Goal: Transaction & Acquisition: Purchase product/service

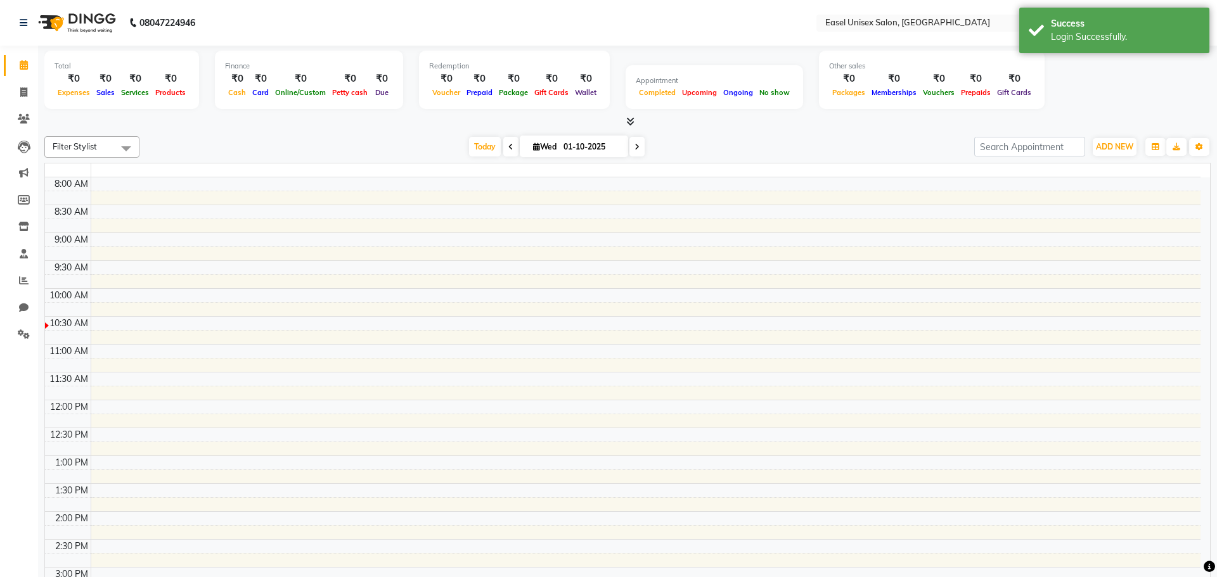
select select "en"
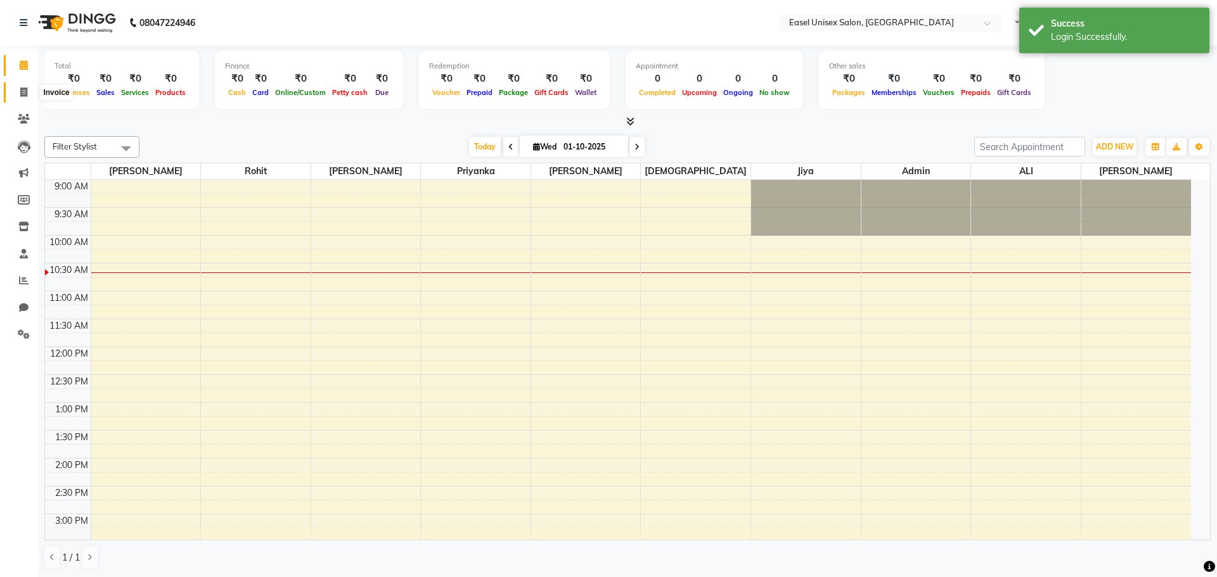
click at [27, 89] on icon at bounding box center [23, 92] width 7 height 10
select select "service"
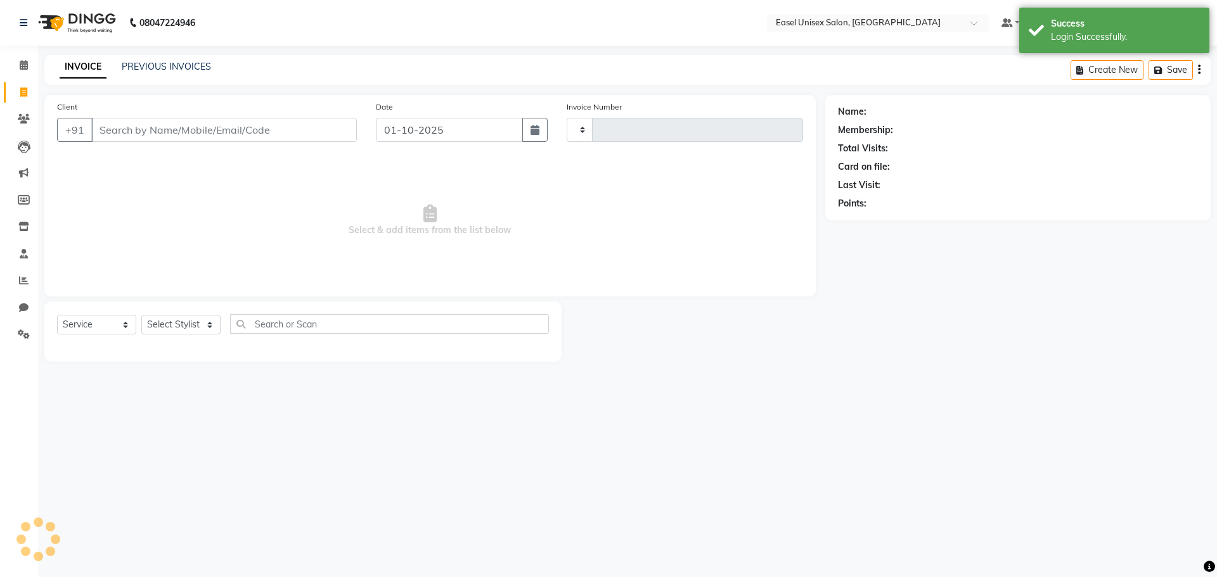
click at [140, 134] on input "Client" at bounding box center [223, 130] width 265 height 24
select select "8639"
type input "1812"
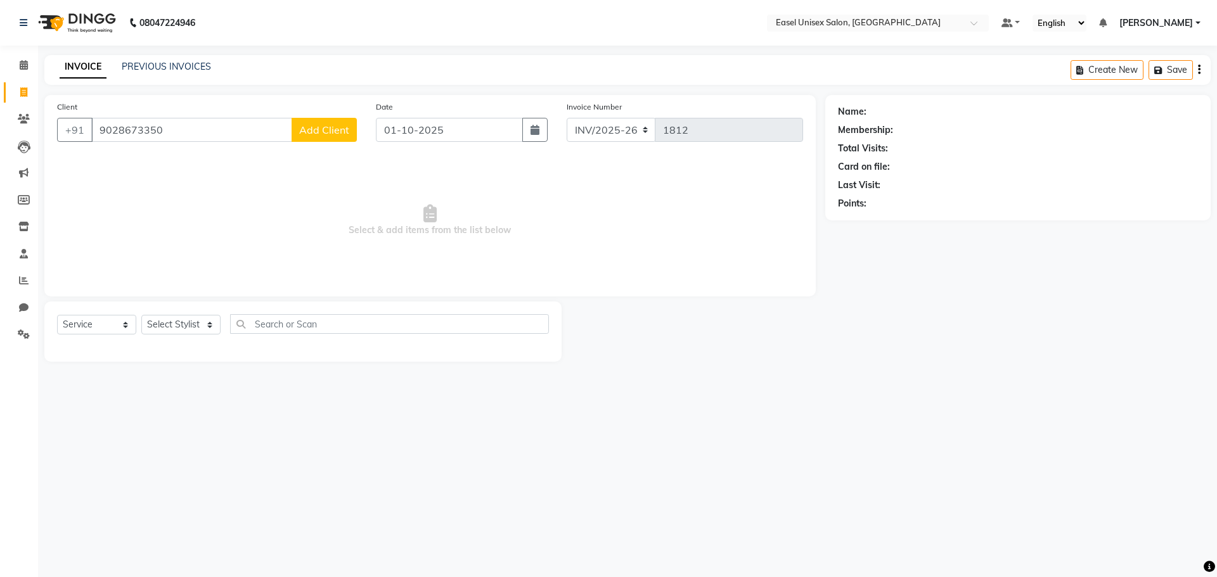
type input "9028673350"
click at [321, 132] on span "Add Client" at bounding box center [324, 130] width 50 height 13
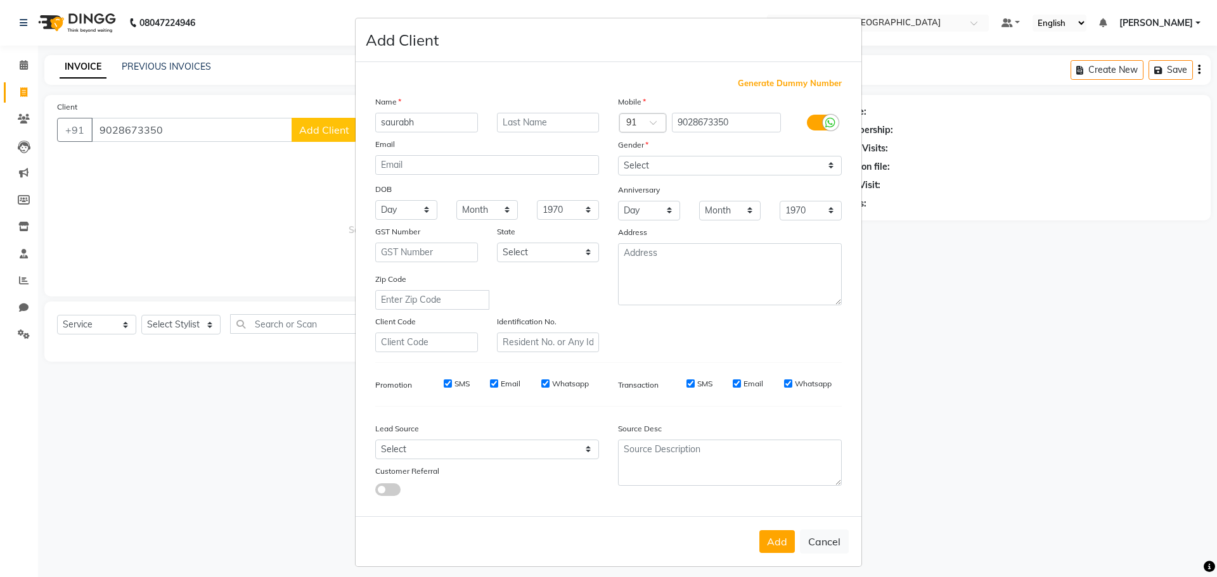
type input "saurabh"
click at [660, 170] on select "Select [DEMOGRAPHIC_DATA] [DEMOGRAPHIC_DATA] Other Prefer Not To Say" at bounding box center [730, 166] width 224 height 20
select select "[DEMOGRAPHIC_DATA]"
click at [618, 156] on select "Select [DEMOGRAPHIC_DATA] [DEMOGRAPHIC_DATA] Other Prefer Not To Say" at bounding box center [730, 166] width 224 height 20
click at [774, 544] on button "Add" at bounding box center [776, 541] width 35 height 23
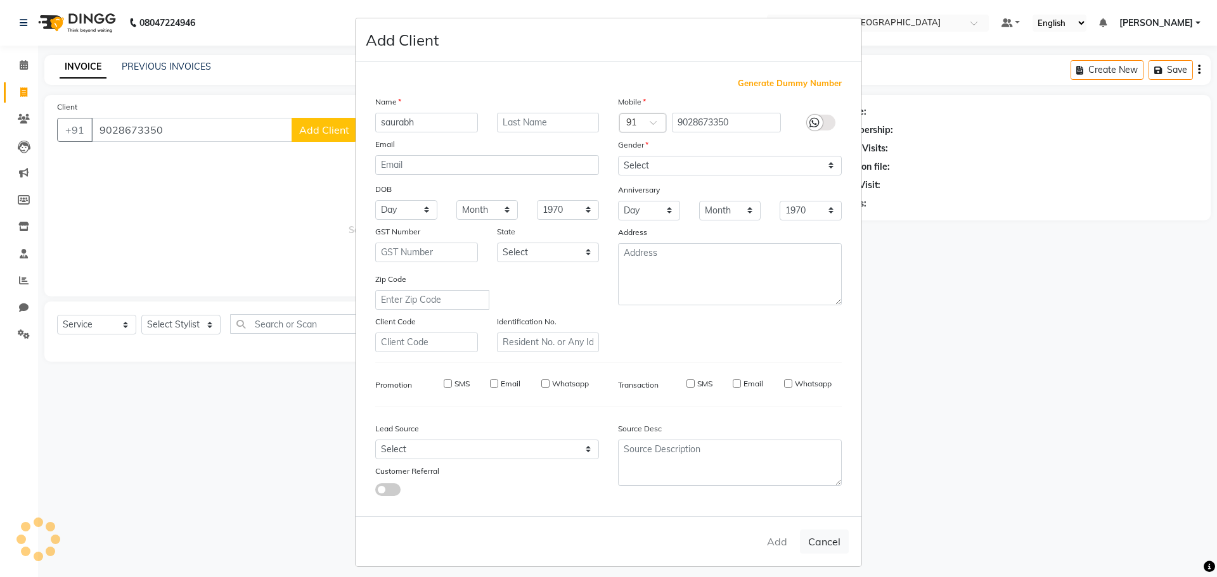
select select
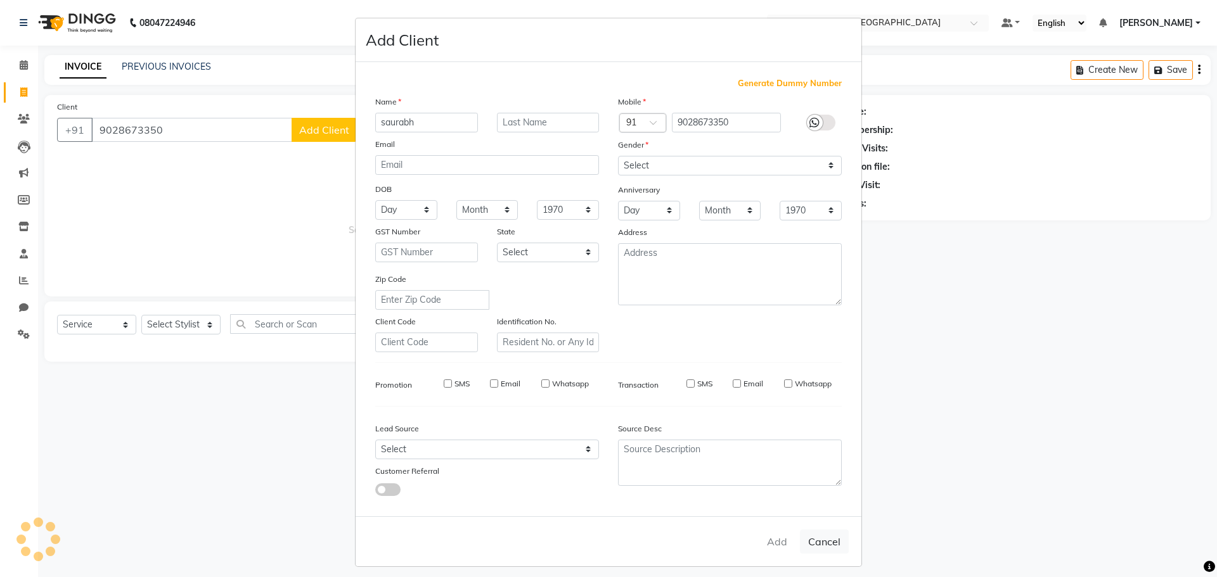
select select
checkbox input "false"
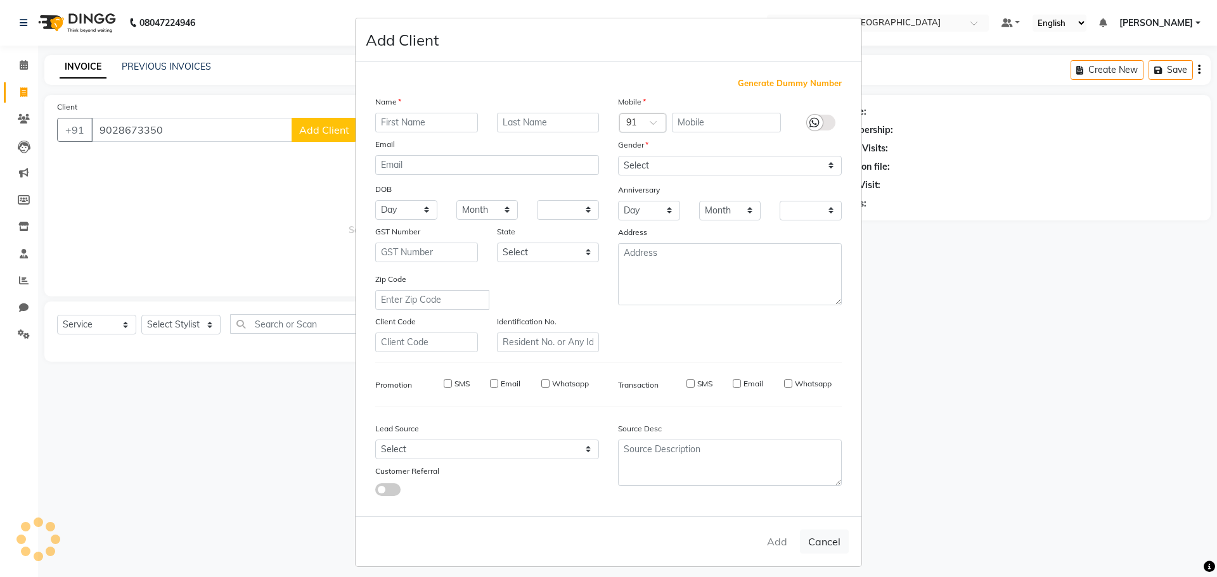
checkbox input "false"
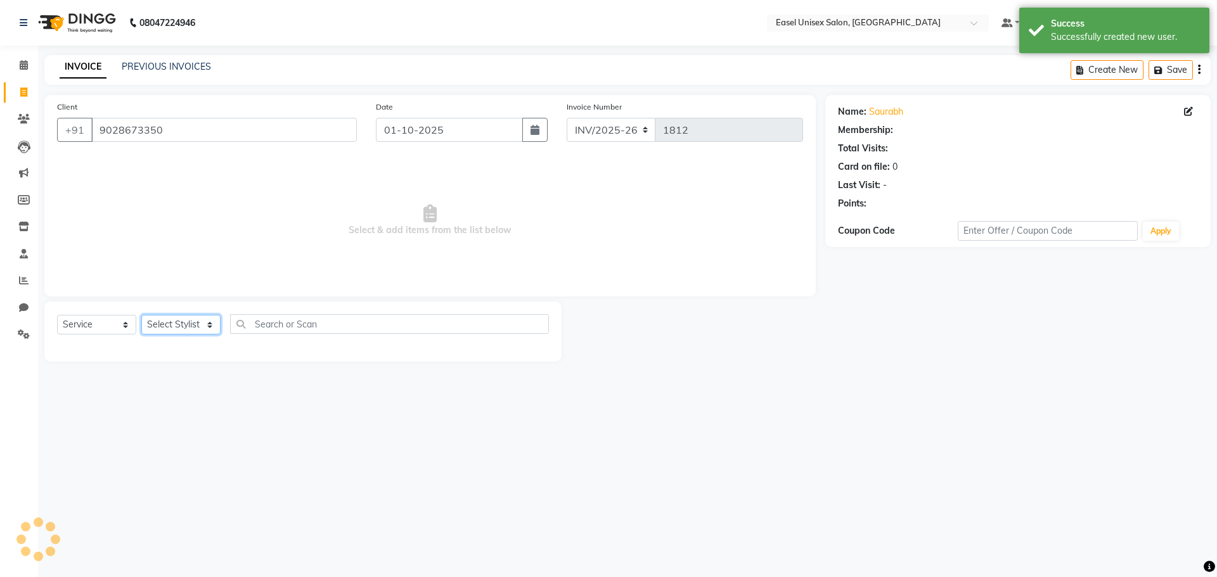
click at [183, 329] on select "Select Stylist admin [PERSON_NAME] jiya [PERSON_NAME] Priyanka [PERSON_NAME] [P…" at bounding box center [180, 325] width 79 height 20
select select "82876"
click at [141, 315] on select "Select Stylist admin [PERSON_NAME] jiya [PERSON_NAME] Priyanka [PERSON_NAME] [P…" at bounding box center [180, 325] width 79 height 20
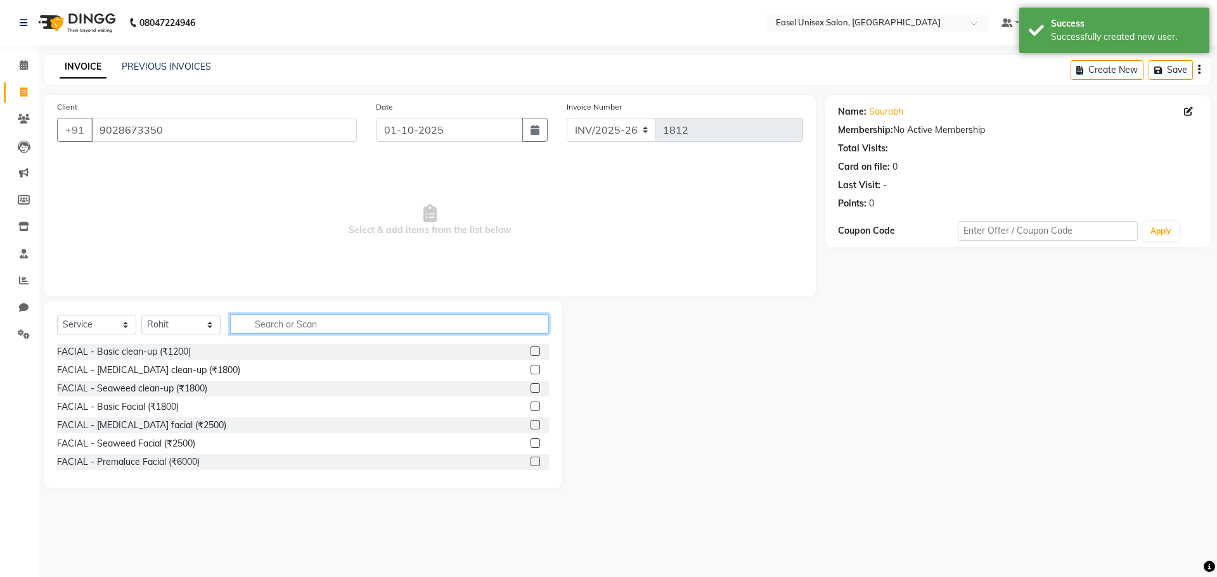
click at [272, 319] on input "text" at bounding box center [389, 324] width 319 height 20
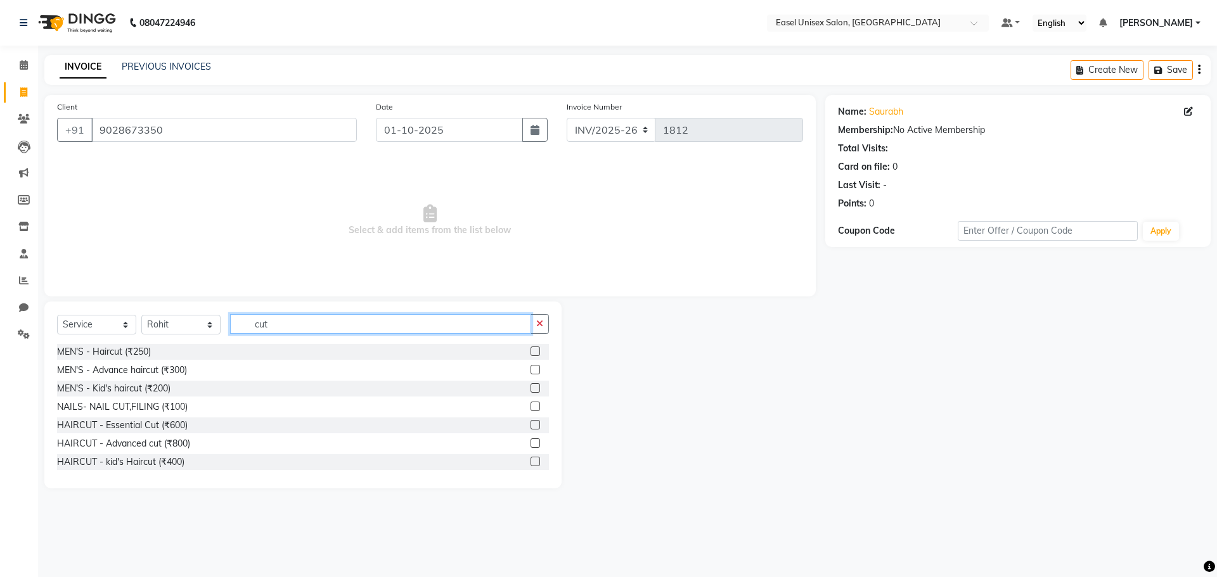
type input "cut"
click at [530, 349] on label at bounding box center [535, 352] width 10 height 10
click at [530, 349] on input "checkbox" at bounding box center [534, 352] width 8 height 8
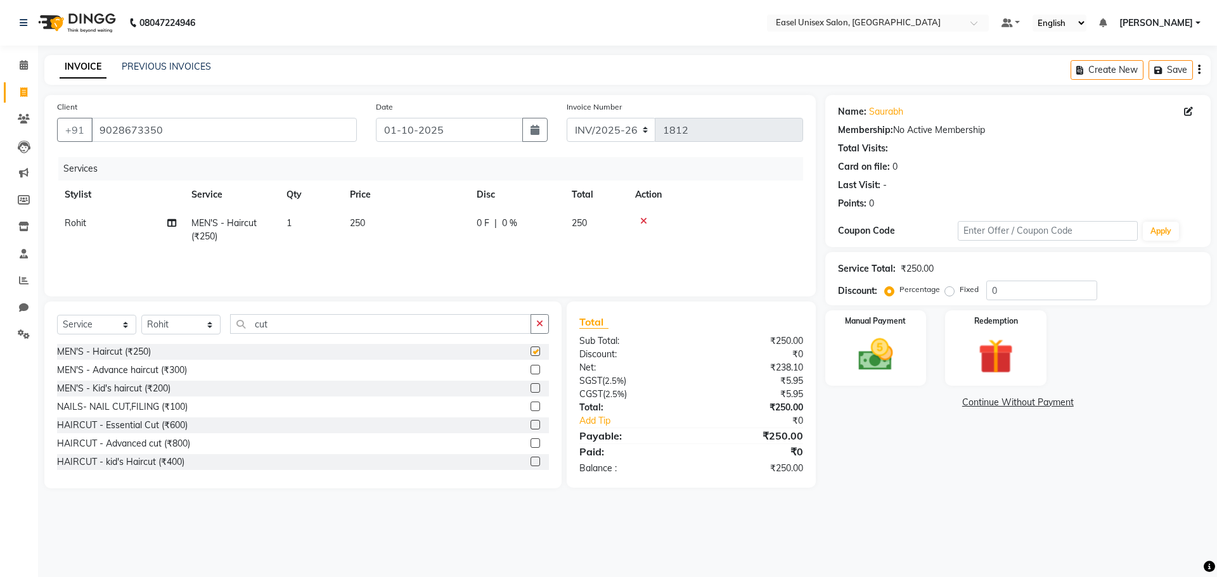
drag, startPoint x: 524, startPoint y: 345, endPoint x: 478, endPoint y: 244, distance: 110.9
click at [517, 293] on div "Client [PHONE_NUMBER] Date [DATE] Invoice Number INV/2025-26 V/[PHONE_NUMBER] S…" at bounding box center [430, 291] width 790 height 393
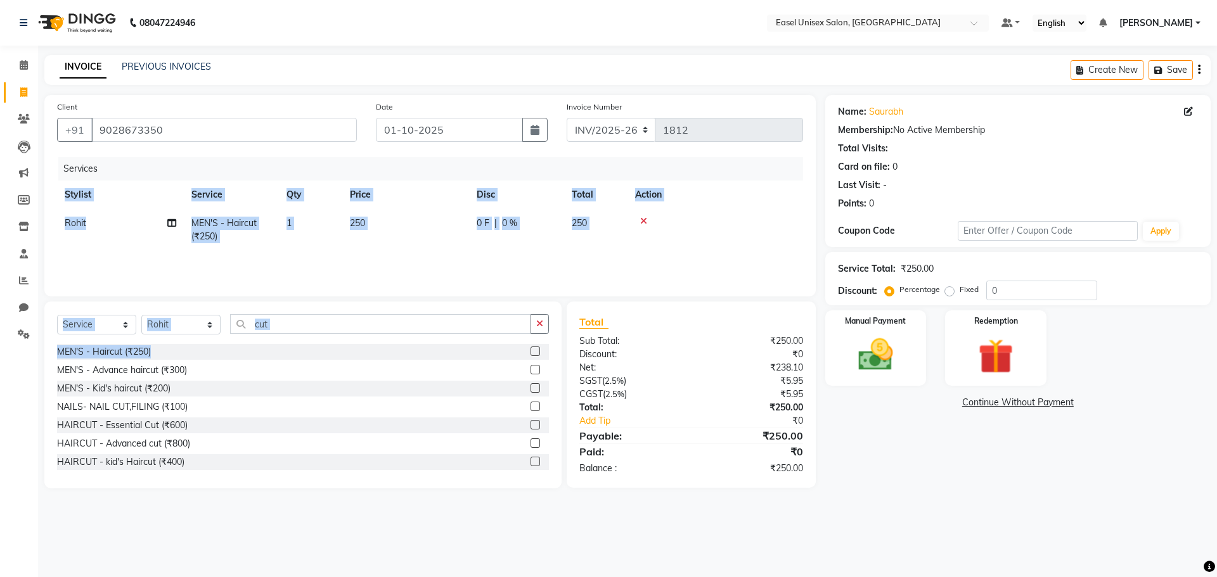
checkbox input "false"
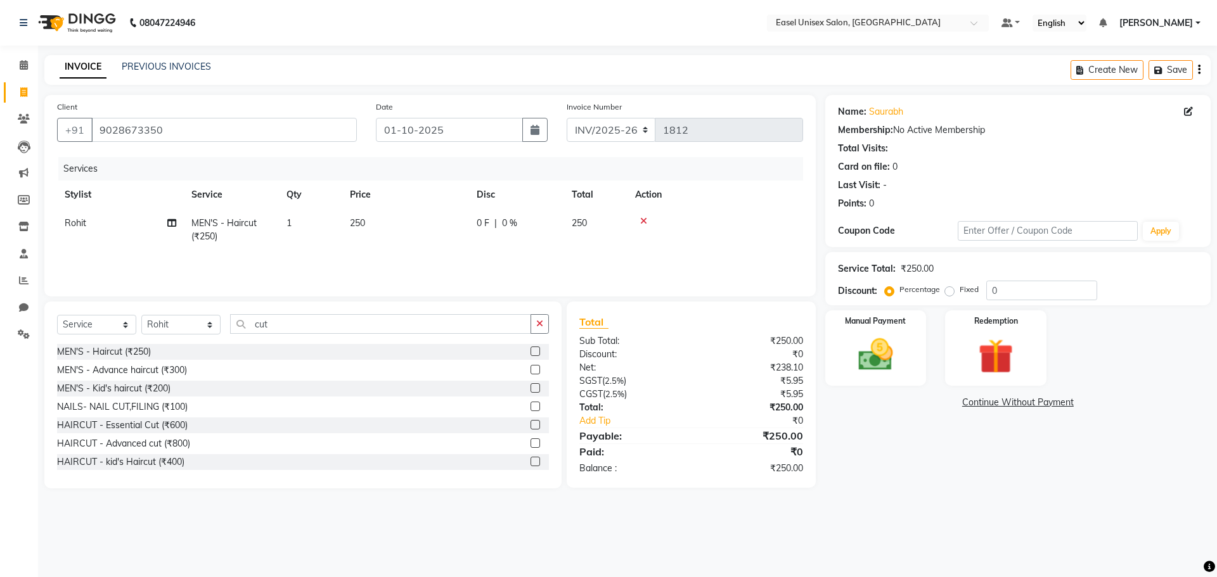
click at [391, 221] on td "250" at bounding box center [405, 230] width 127 height 42
select select "82876"
click at [449, 234] on input "250" at bounding box center [465, 227] width 112 height 20
type input "2"
type input "99"
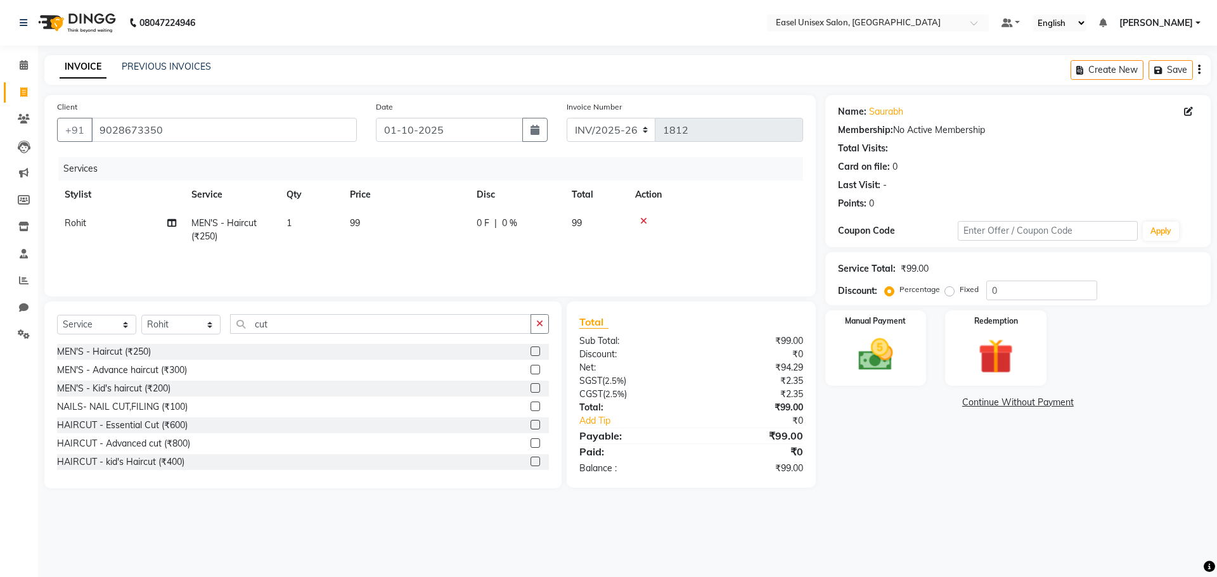
click at [790, 256] on div "Services Stylist Service Qty Price Disc Total Action Rohit MEN'S - Haircut (₹25…" at bounding box center [430, 220] width 746 height 127
click at [889, 334] on img at bounding box center [875, 355] width 59 height 42
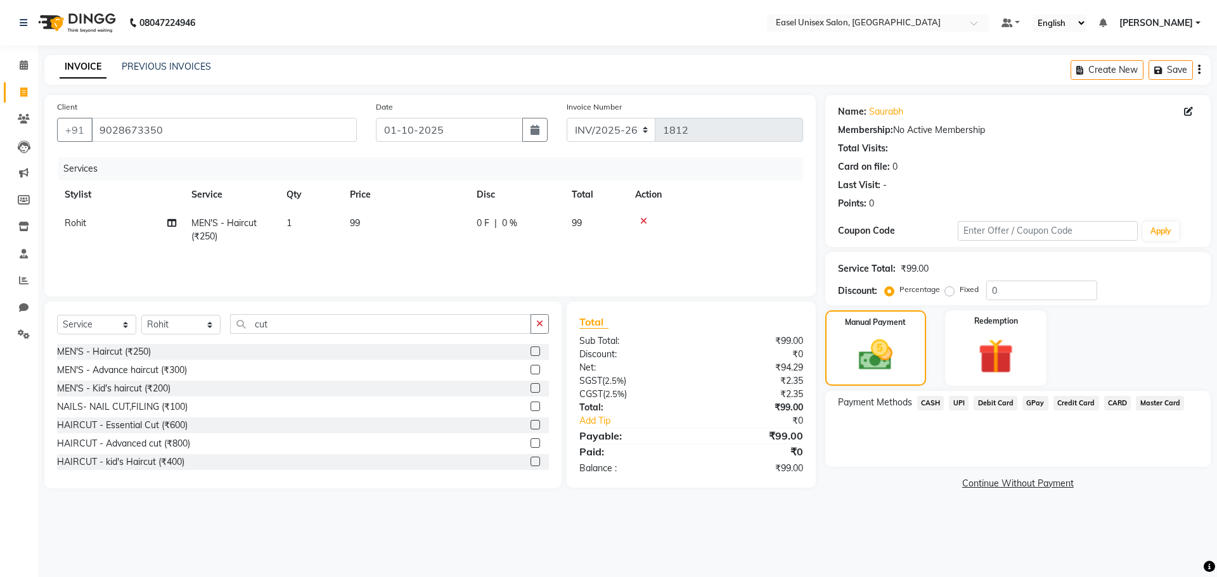
click at [952, 397] on span "UPI" at bounding box center [959, 403] width 20 height 15
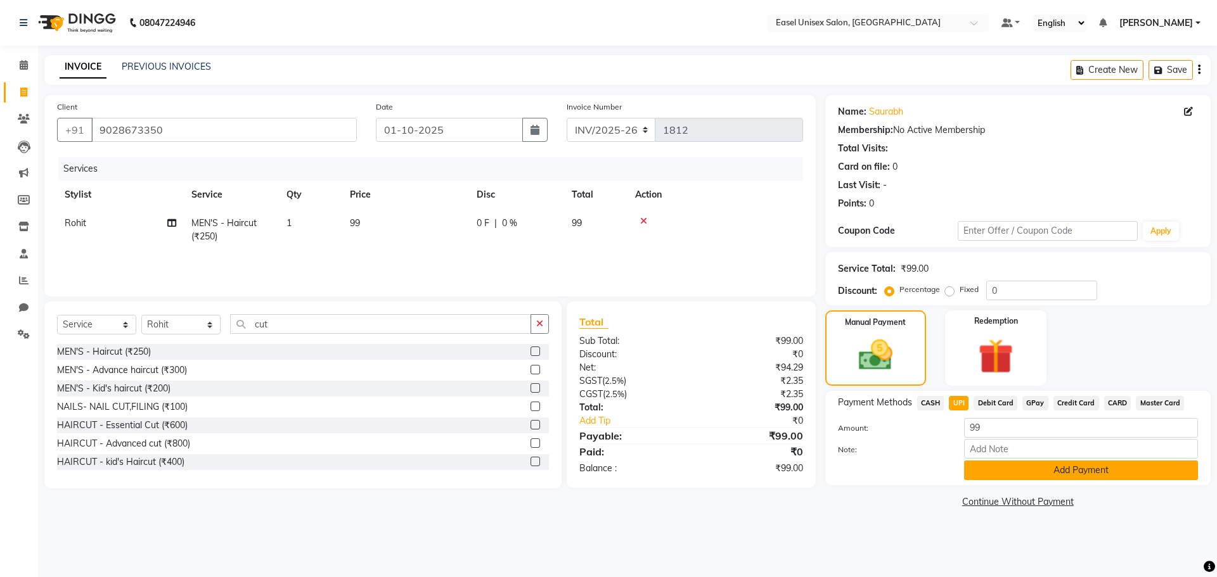
click at [1070, 473] on button "Add Payment" at bounding box center [1081, 471] width 234 height 20
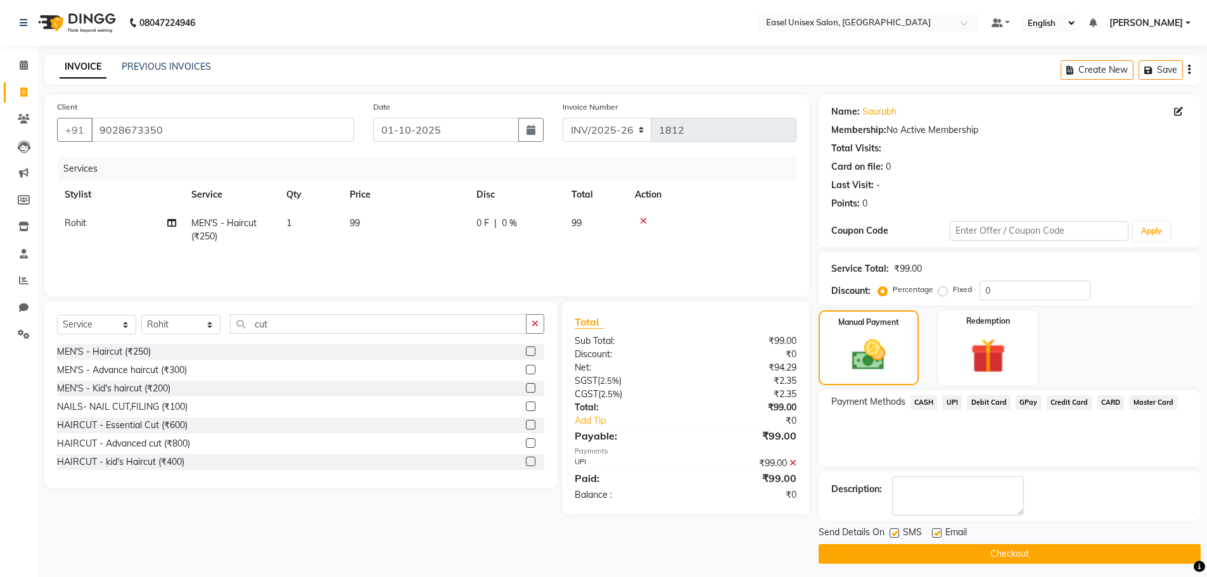
click at [1065, 547] on button "Checkout" at bounding box center [1010, 554] width 382 height 20
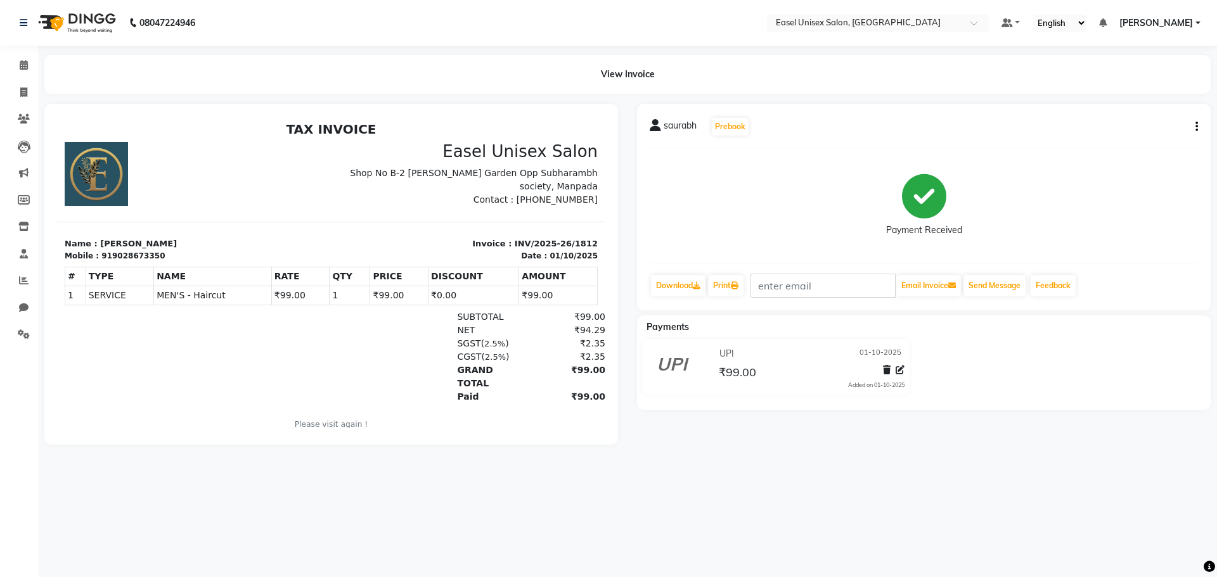
select select "service"
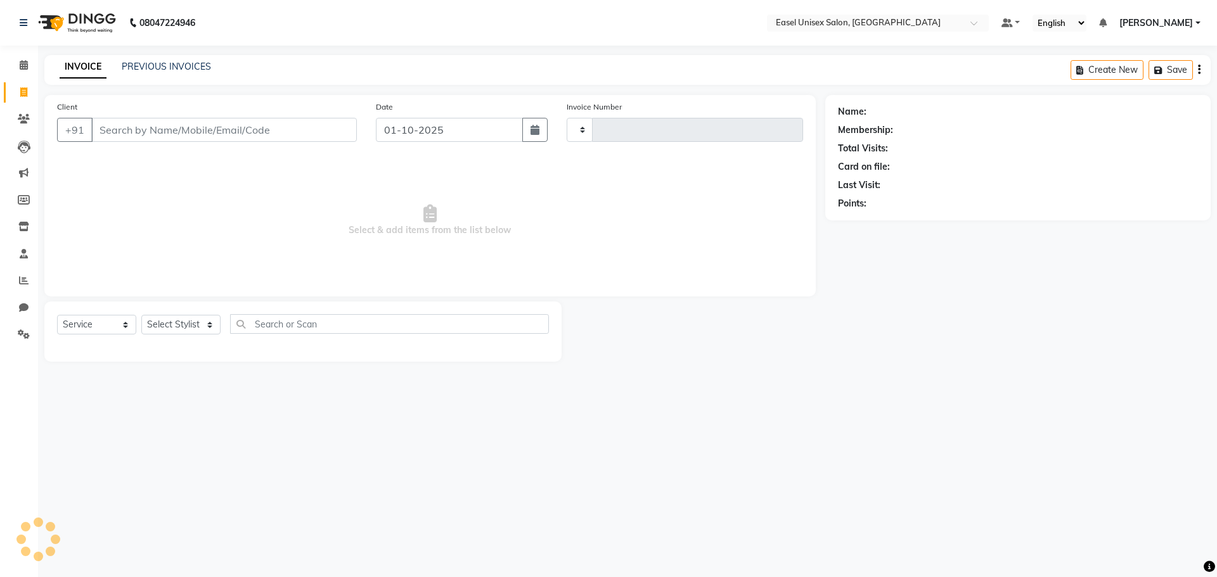
type input "1813"
select select "8639"
click at [203, 60] on div "PREVIOUS INVOICES" at bounding box center [166, 66] width 89 height 13
click at [189, 63] on link "PREVIOUS INVOICES" at bounding box center [166, 66] width 89 height 11
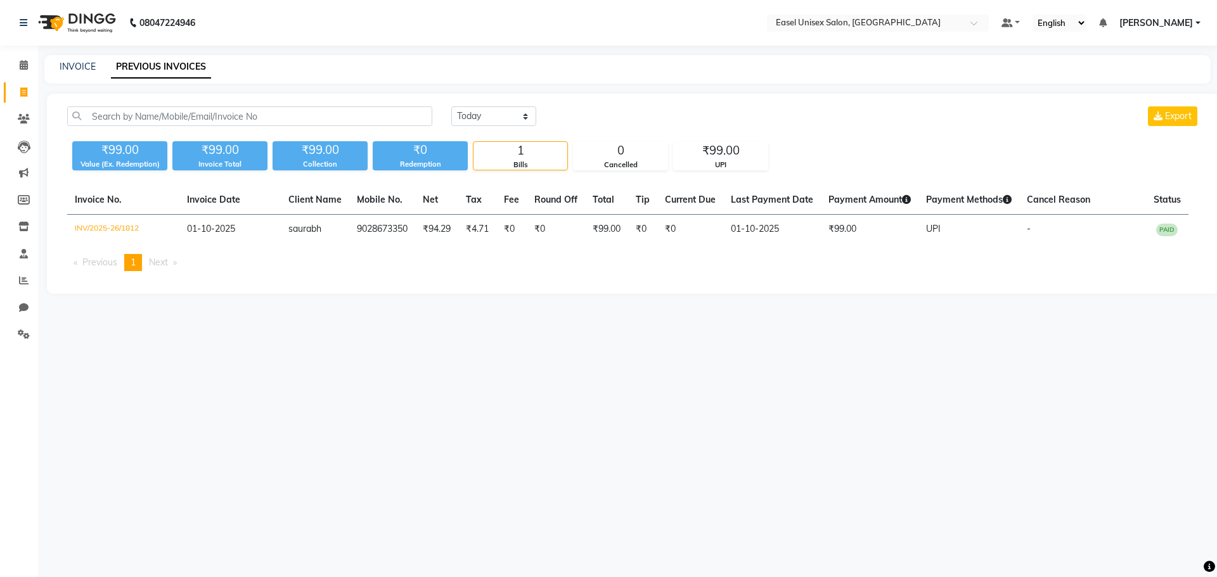
click at [518, 103] on div "[DATE] [DATE] Custom Range Export ₹99.00 Value (Ex. Redemption) ₹99.00 Invoice …" at bounding box center [633, 194] width 1173 height 200
click at [520, 112] on select "[DATE] [DATE] Custom Range" at bounding box center [493, 116] width 85 height 20
click at [451, 106] on select "[DATE] [DATE] Custom Range" at bounding box center [493, 116] width 85 height 20
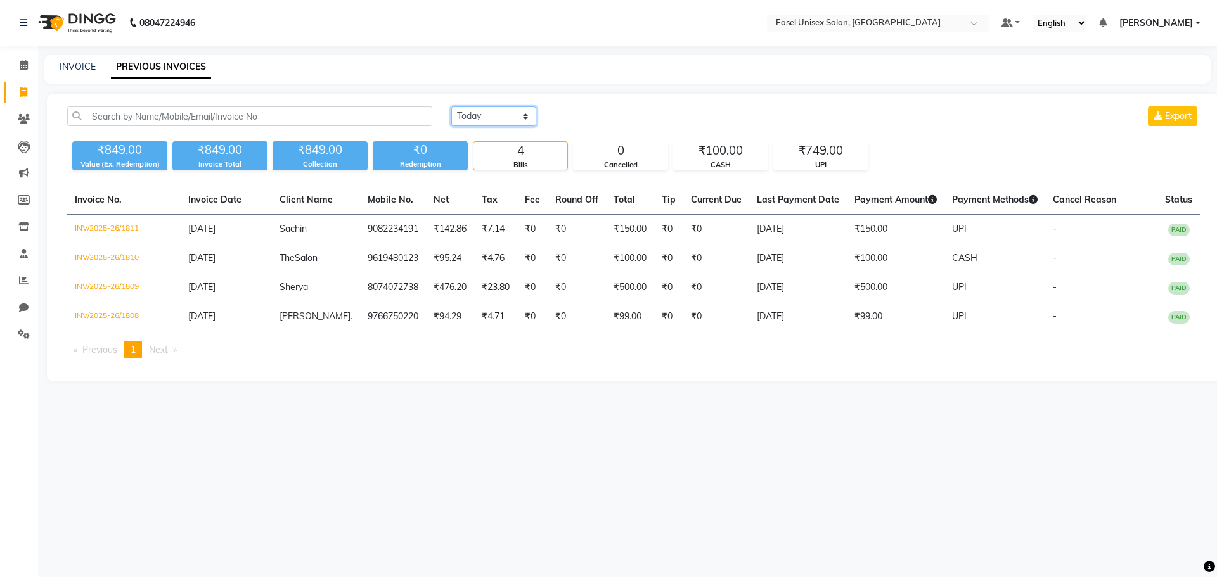
click at [499, 119] on select "[DATE] [DATE] Custom Range" at bounding box center [493, 116] width 85 height 20
select select "range"
click at [451, 106] on select "[DATE] [DATE] Custom Range" at bounding box center [493, 116] width 85 height 20
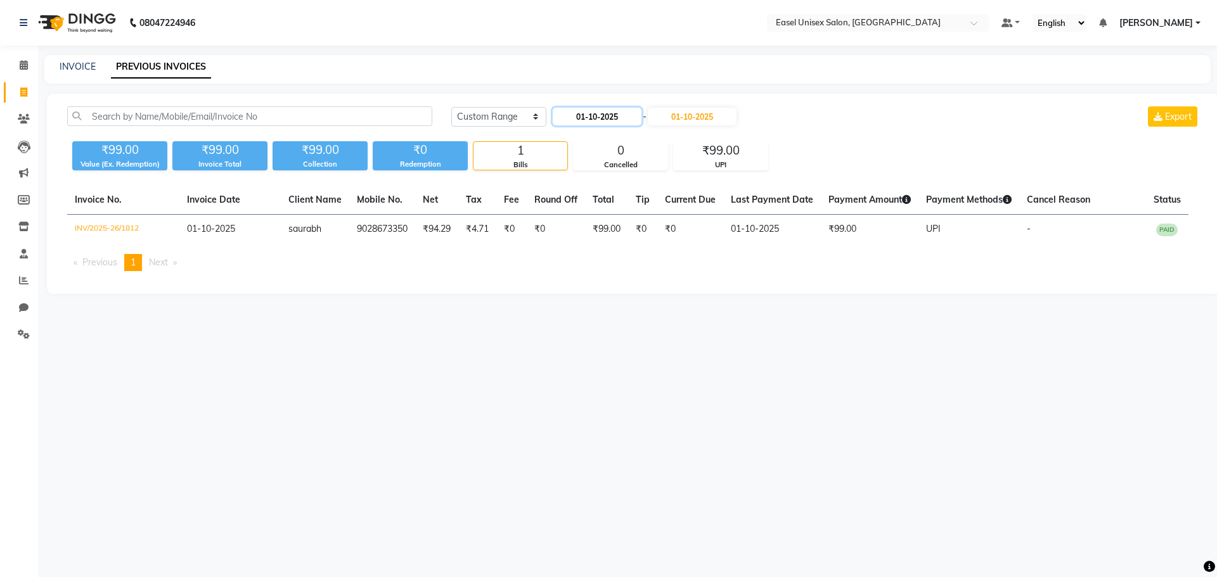
click at [606, 115] on input "01-10-2025" at bounding box center [597, 117] width 89 height 18
select select "10"
select select "2025"
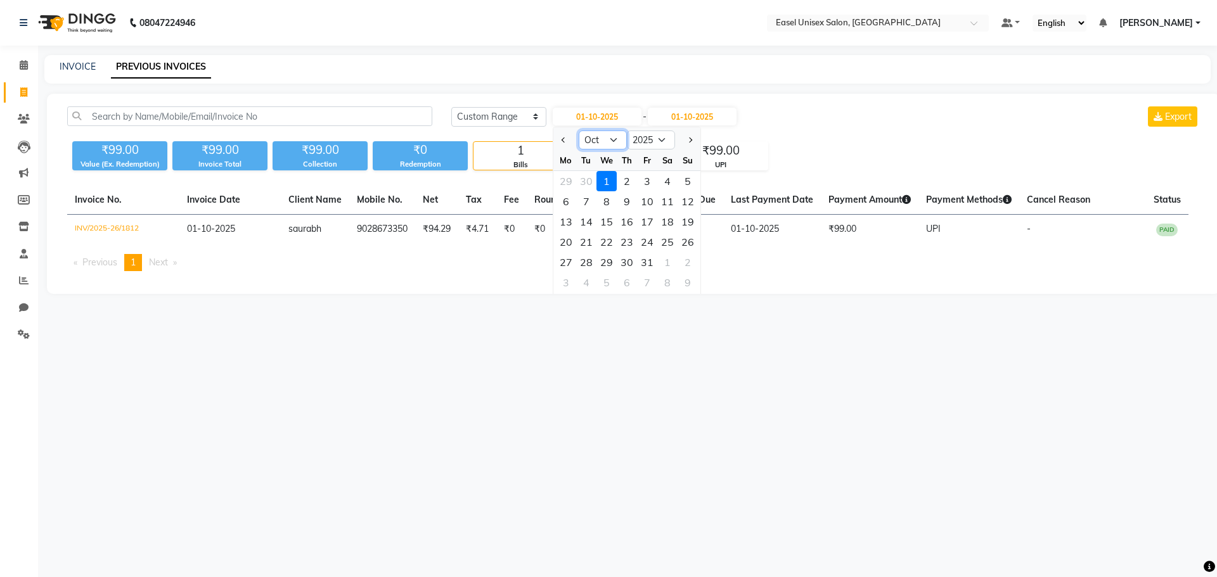
click at [604, 141] on select "Jan Feb Mar Apr May Jun [DATE] Aug Sep Oct Nov Dec" at bounding box center [603, 140] width 48 height 19
select select "9"
click at [579, 131] on select "Jan Feb Mar Apr May Jun [DATE] Aug Sep Oct Nov Dec" at bounding box center [603, 140] width 48 height 19
click at [564, 184] on div "1" at bounding box center [566, 181] width 20 height 20
type input "01-09-2025"
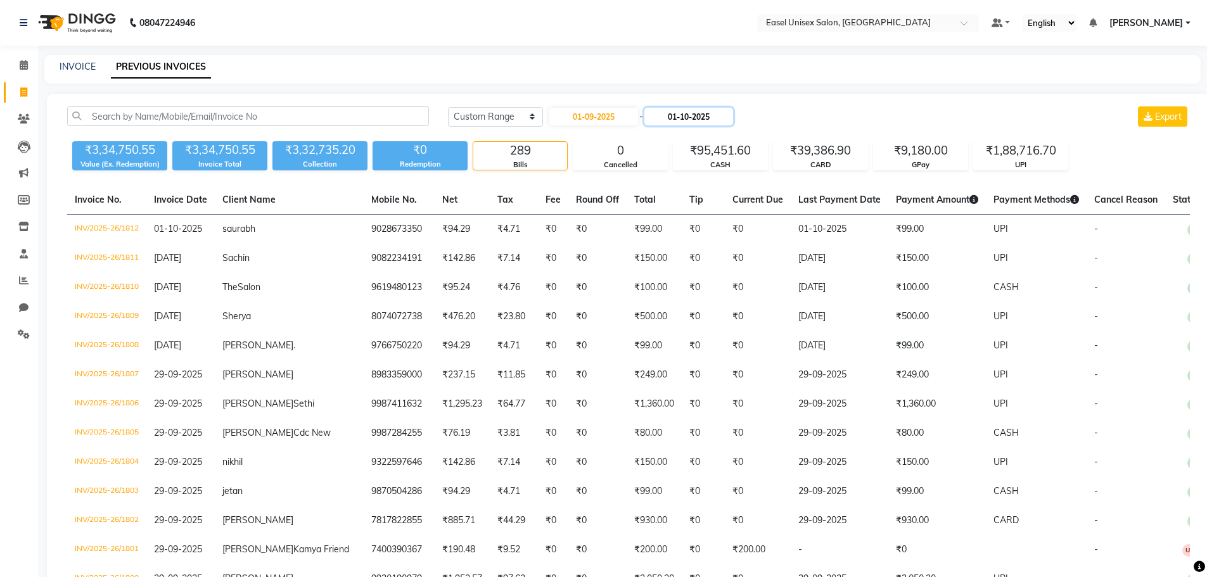
click at [721, 112] on input "01-10-2025" at bounding box center [688, 117] width 89 height 18
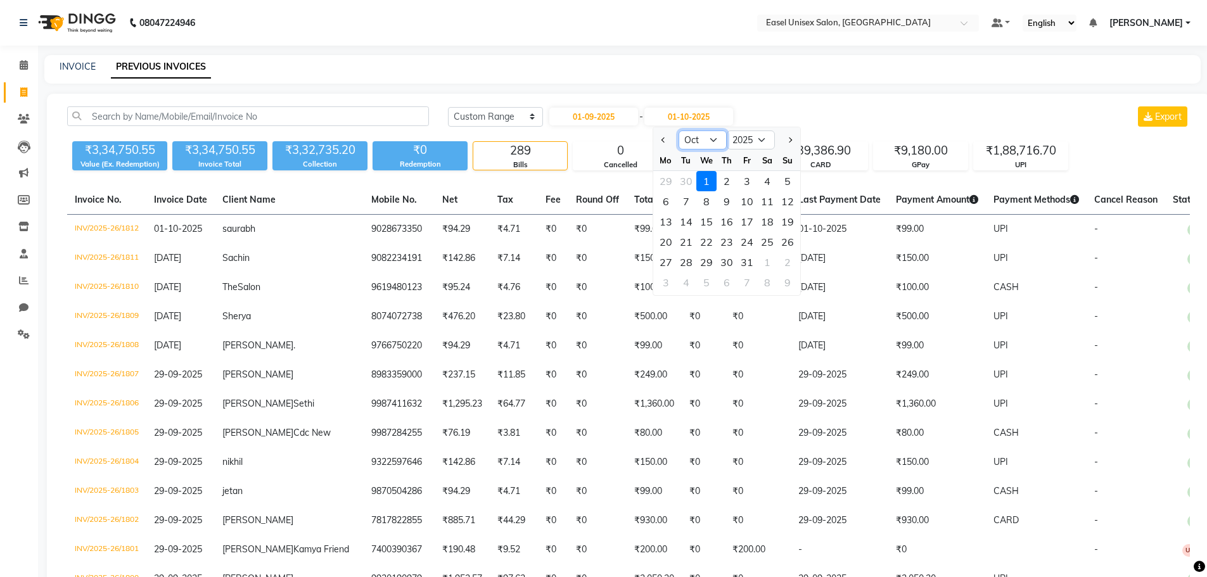
click at [692, 147] on select "Sep Oct Nov Dec" at bounding box center [703, 140] width 48 height 19
select select "9"
click at [679, 131] on select "Sep Oct Nov Dec" at bounding box center [703, 140] width 48 height 19
click at [667, 179] on div "1" at bounding box center [666, 181] width 20 height 20
type input "01-09-2025"
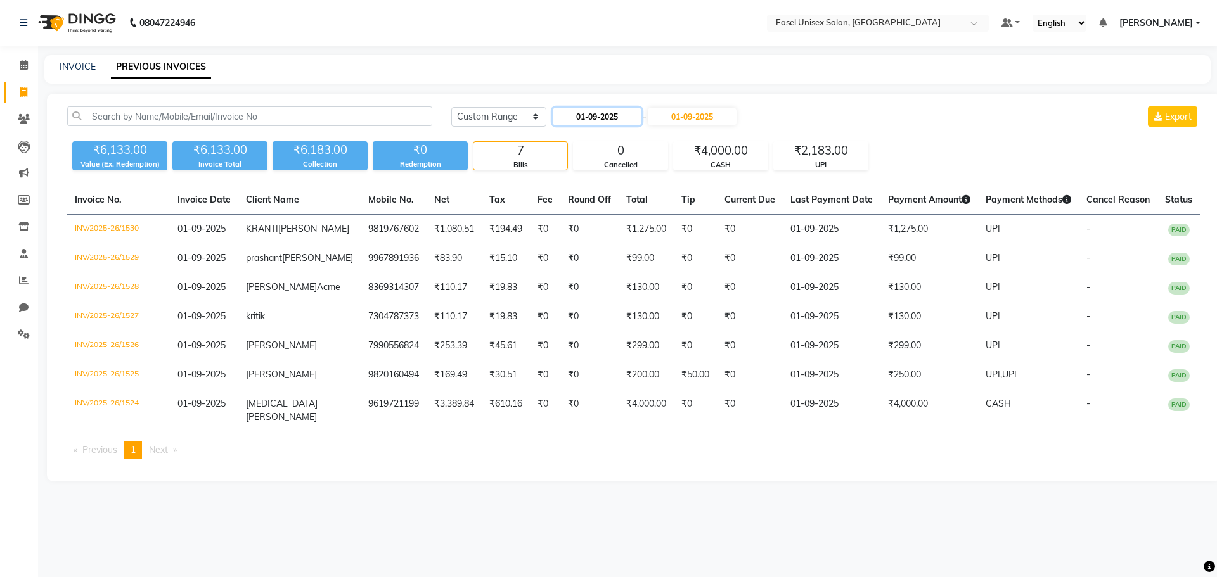
click at [613, 120] on input "01-09-2025" at bounding box center [597, 117] width 89 height 18
select select "9"
select select "2025"
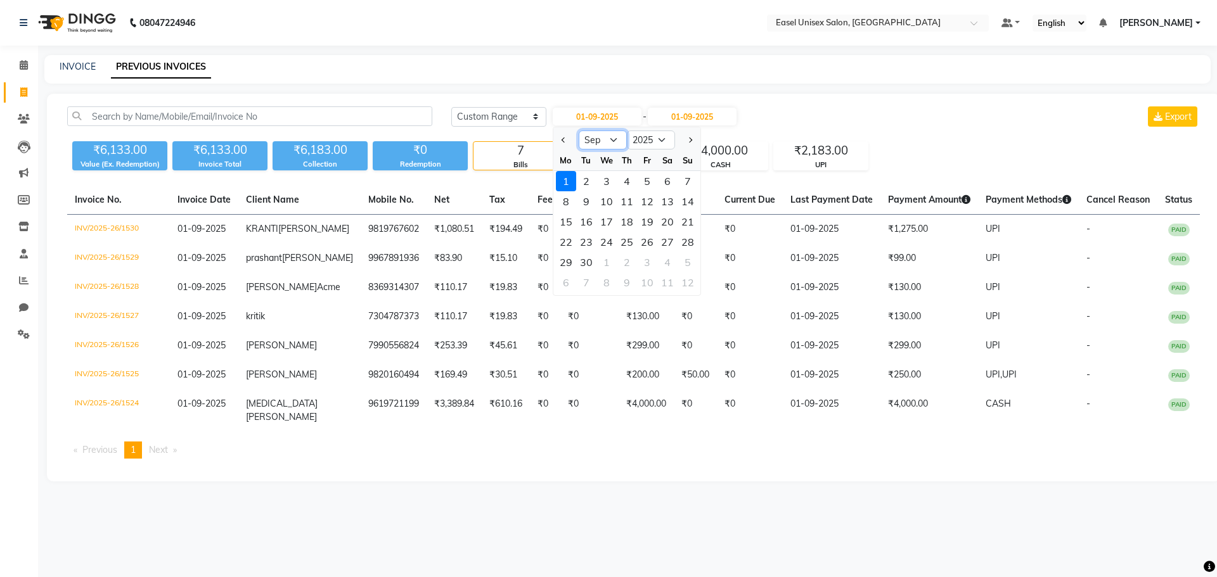
click at [611, 141] on select "Jan Feb Mar Apr May Jun [DATE] Aug Sep Oct Nov Dec" at bounding box center [603, 140] width 48 height 19
click at [579, 131] on select "Jan Feb Mar Apr May Jun [DATE] Aug Sep Oct Nov Dec" at bounding box center [603, 140] width 48 height 19
click at [572, 179] on div "1" at bounding box center [566, 181] width 20 height 20
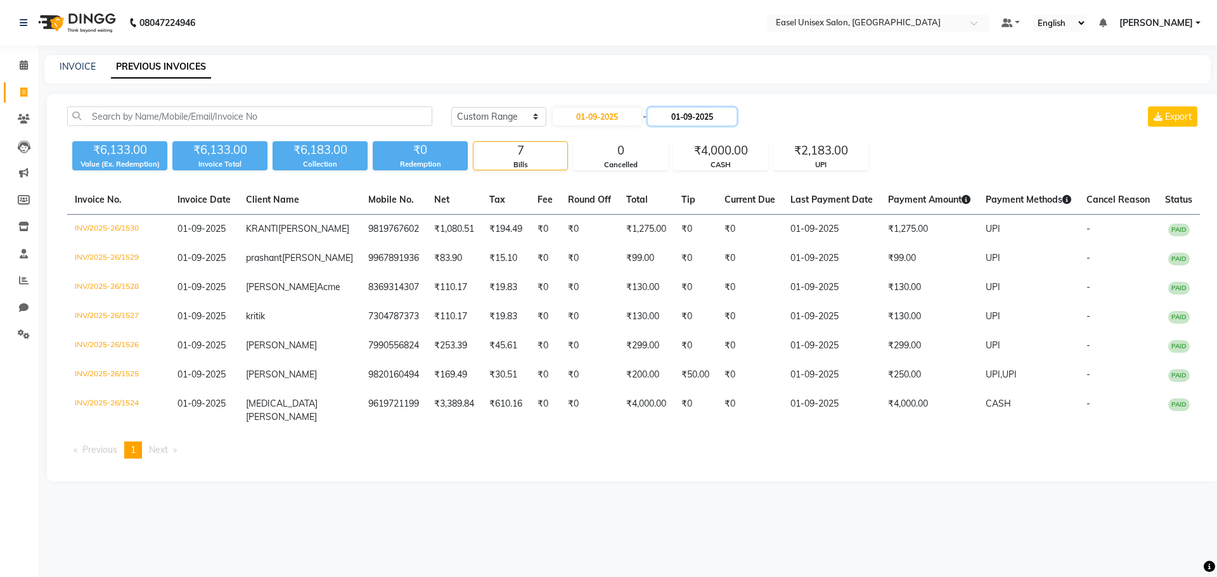
click at [728, 108] on input "01-09-2025" at bounding box center [692, 117] width 89 height 18
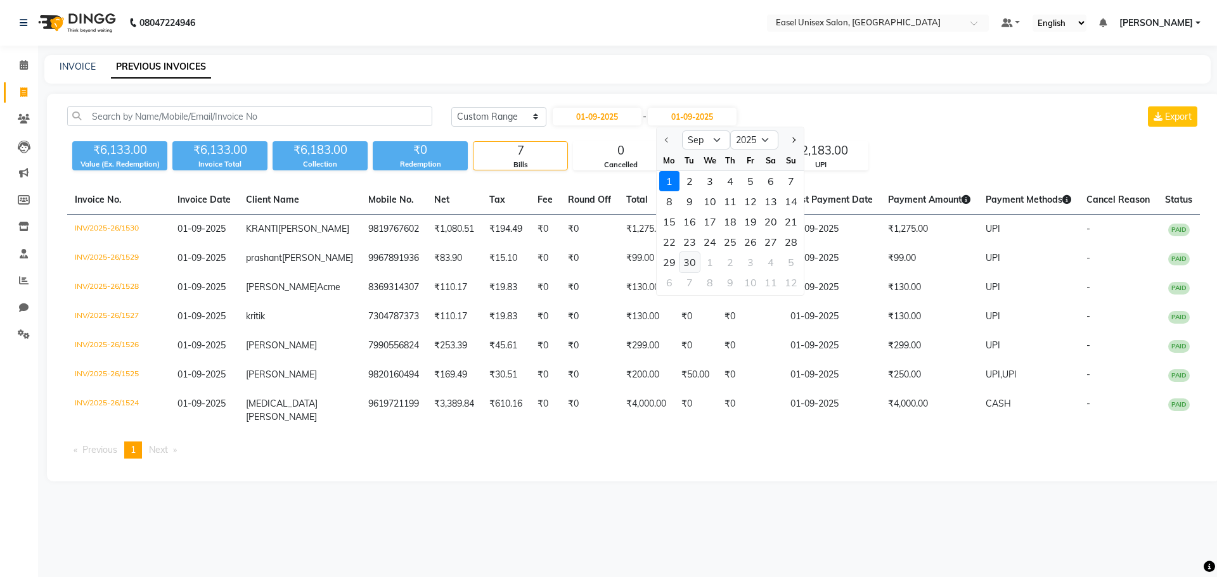
click at [689, 263] on div "30" at bounding box center [689, 262] width 20 height 20
type input "[DATE]"
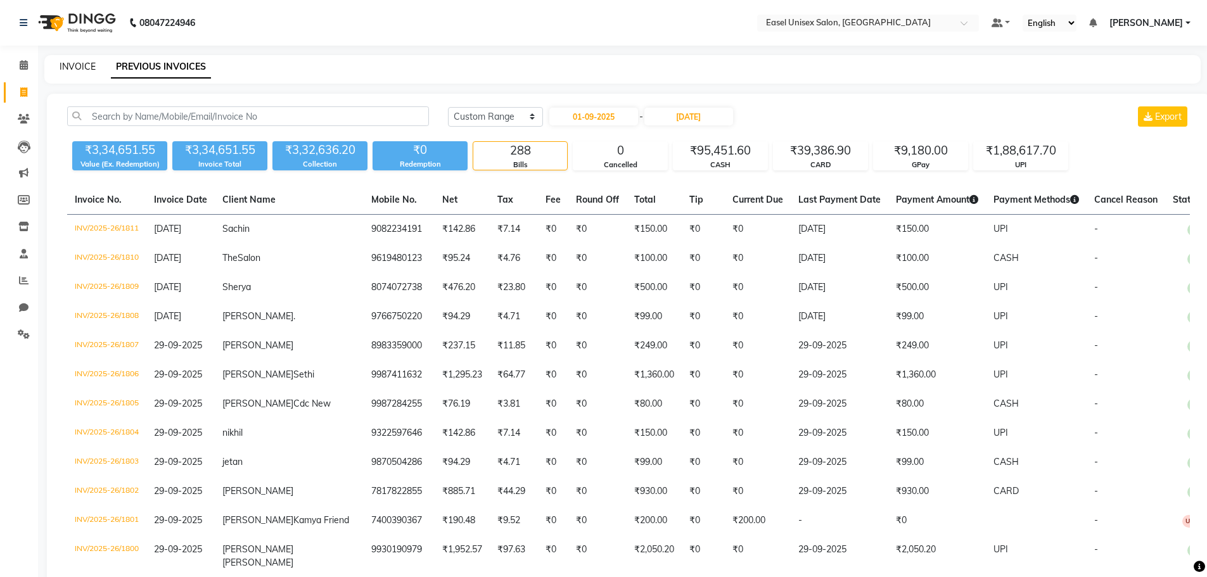
click at [77, 62] on link "INVOICE" at bounding box center [78, 66] width 36 height 11
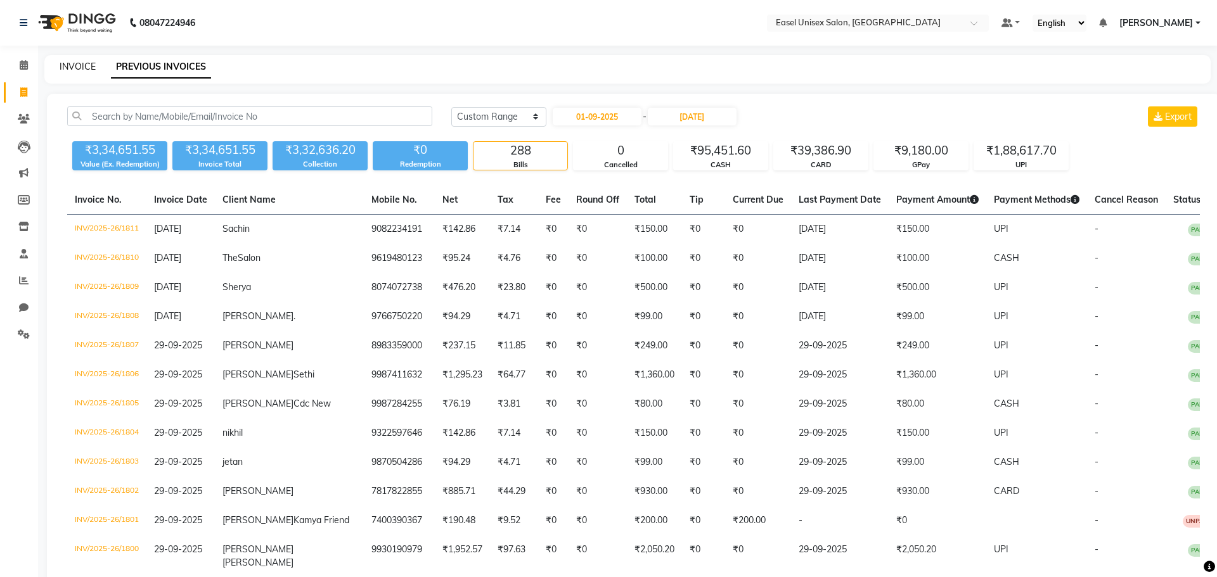
select select "service"
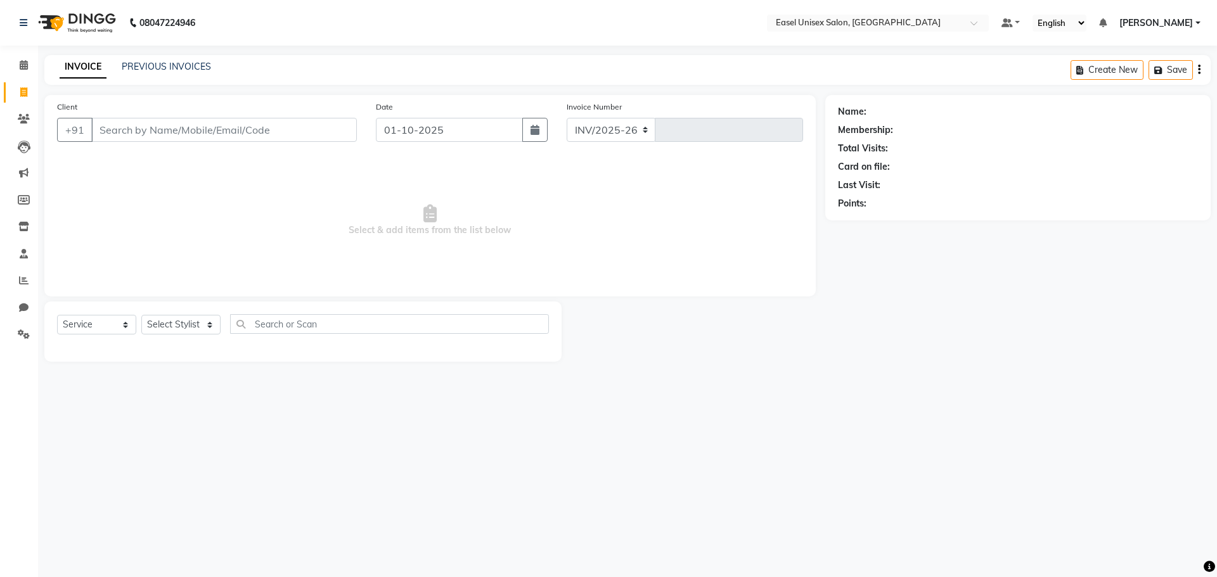
select select "8639"
type input "1813"
click at [105, 333] on select "Select Service Product Membership Package Voucher Prepaid Gift Card" at bounding box center [96, 325] width 79 height 20
select select "product"
click at [57, 315] on select "Select Service Product Membership Package Voucher Prepaid Gift Card" at bounding box center [96, 325] width 79 height 20
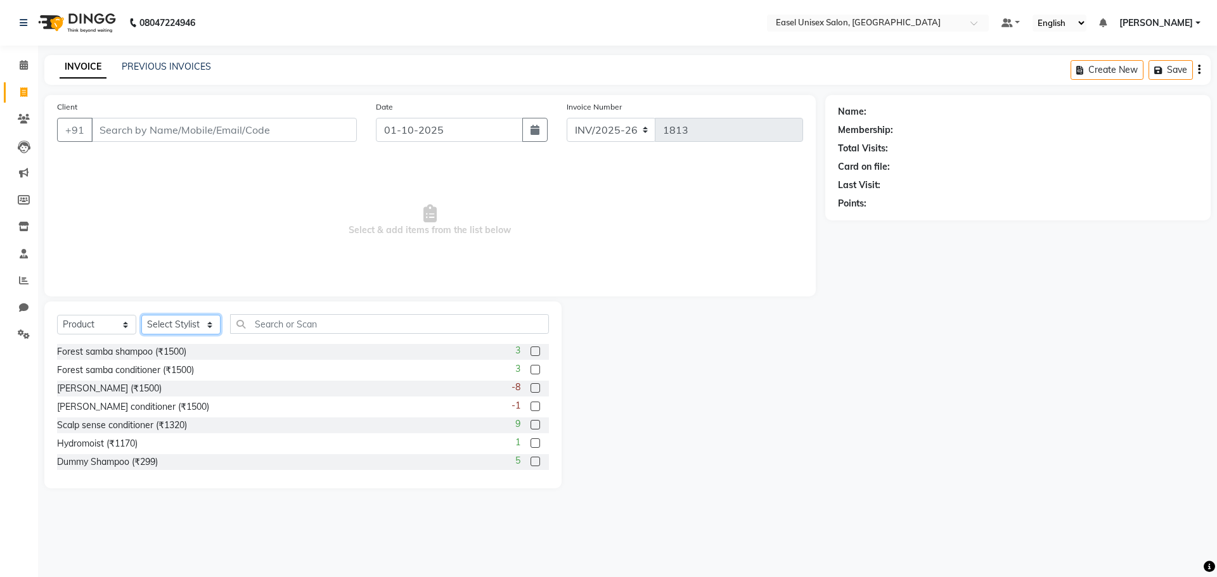
click at [205, 322] on select "Select Stylist admin [PERSON_NAME] jiya [PERSON_NAME] Priyanka [PERSON_NAME] [P…" at bounding box center [180, 325] width 79 height 20
select select "82876"
click at [141, 315] on select "Select Stylist admin [PERSON_NAME] jiya [PERSON_NAME] Priyanka [PERSON_NAME] [P…" at bounding box center [180, 325] width 79 height 20
click at [530, 425] on label at bounding box center [535, 425] width 10 height 10
click at [530, 425] on input "checkbox" at bounding box center [534, 425] width 8 height 8
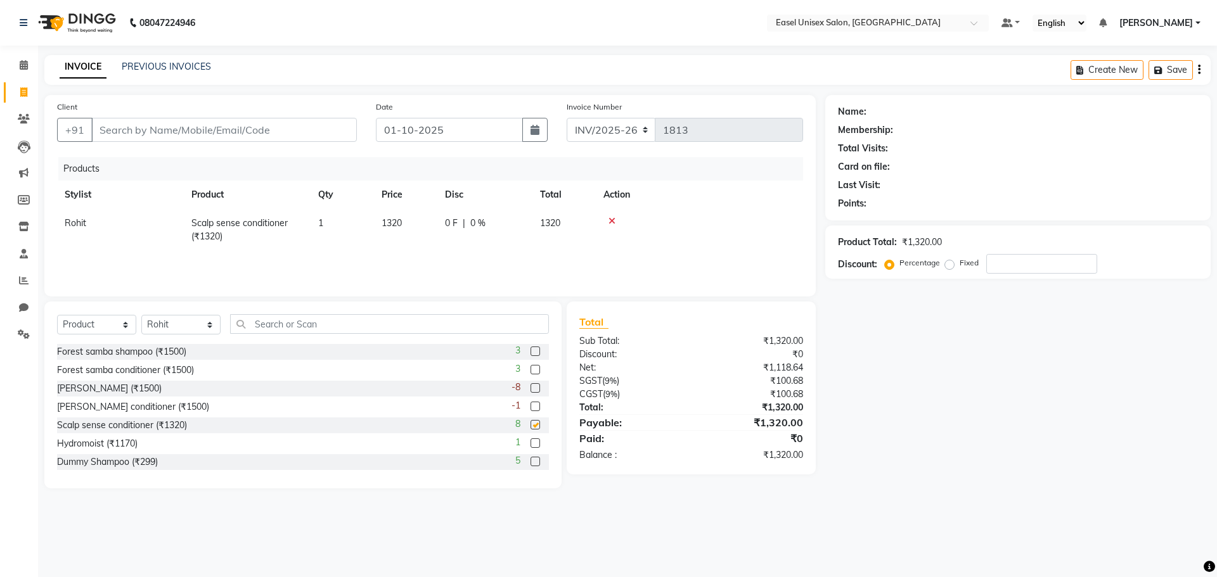
checkbox input "false"
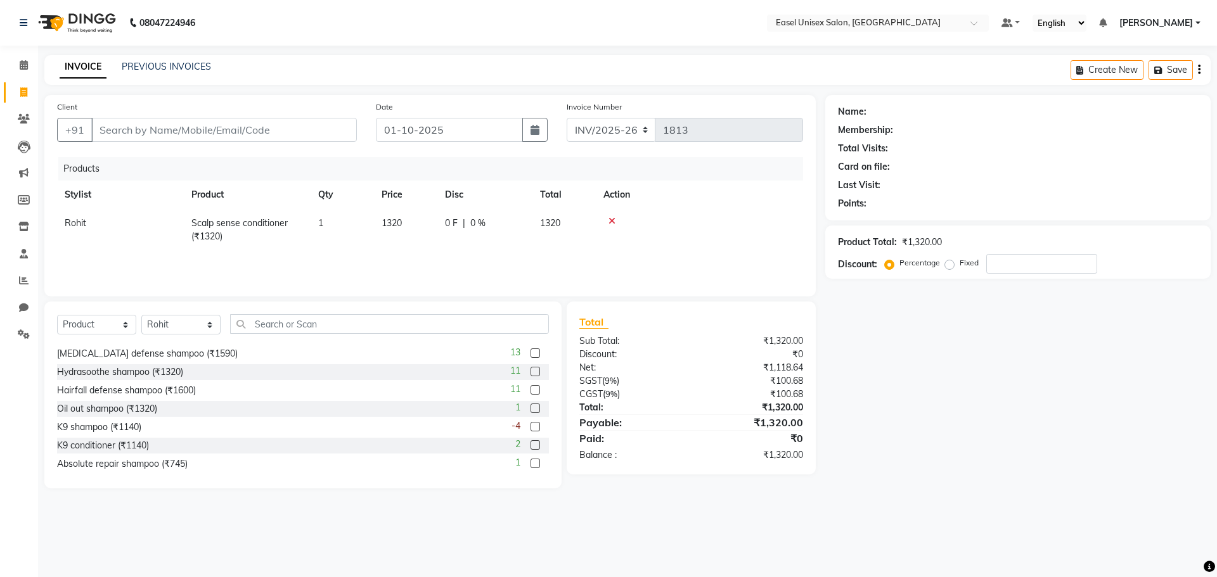
scroll to position [63, 0]
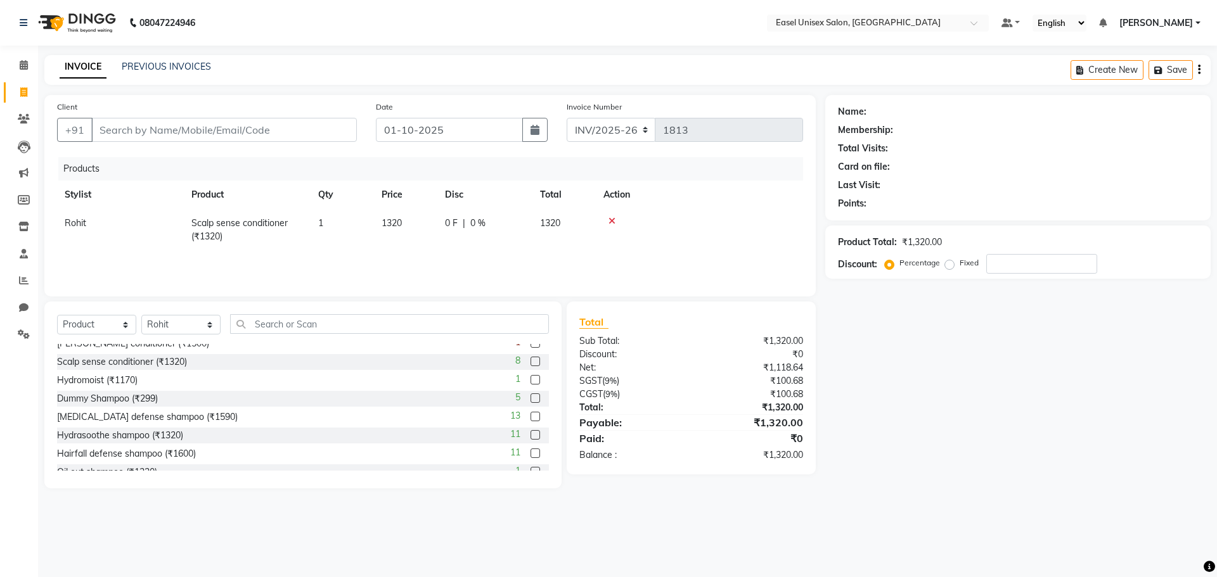
click at [530, 417] on label at bounding box center [535, 417] width 10 height 10
click at [530, 417] on input "checkbox" at bounding box center [534, 417] width 8 height 8
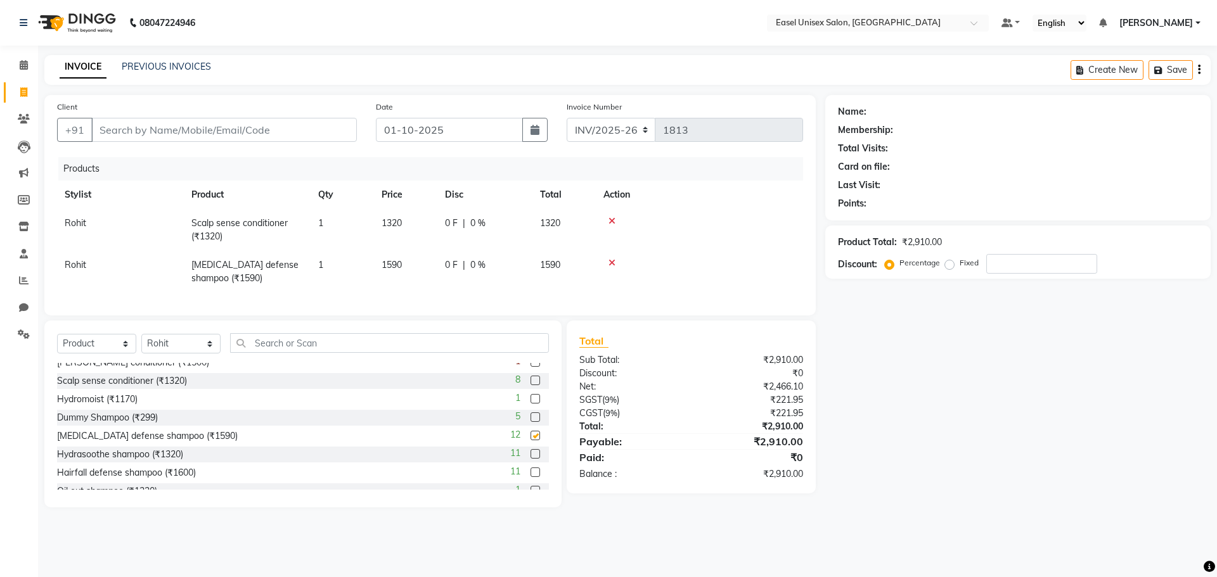
checkbox input "false"
click at [315, 132] on input "Client" at bounding box center [223, 130] width 265 height 24
type input "9"
type input "0"
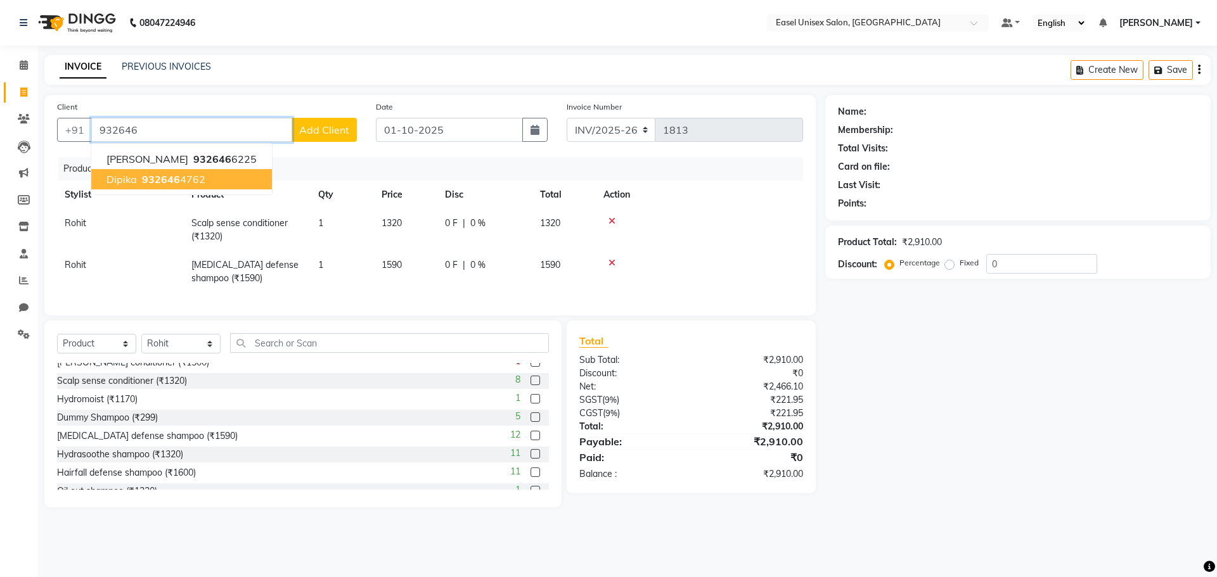
click at [193, 179] on ngb-highlight "932646 4762" at bounding box center [172, 179] width 66 height 13
type input "9326464762"
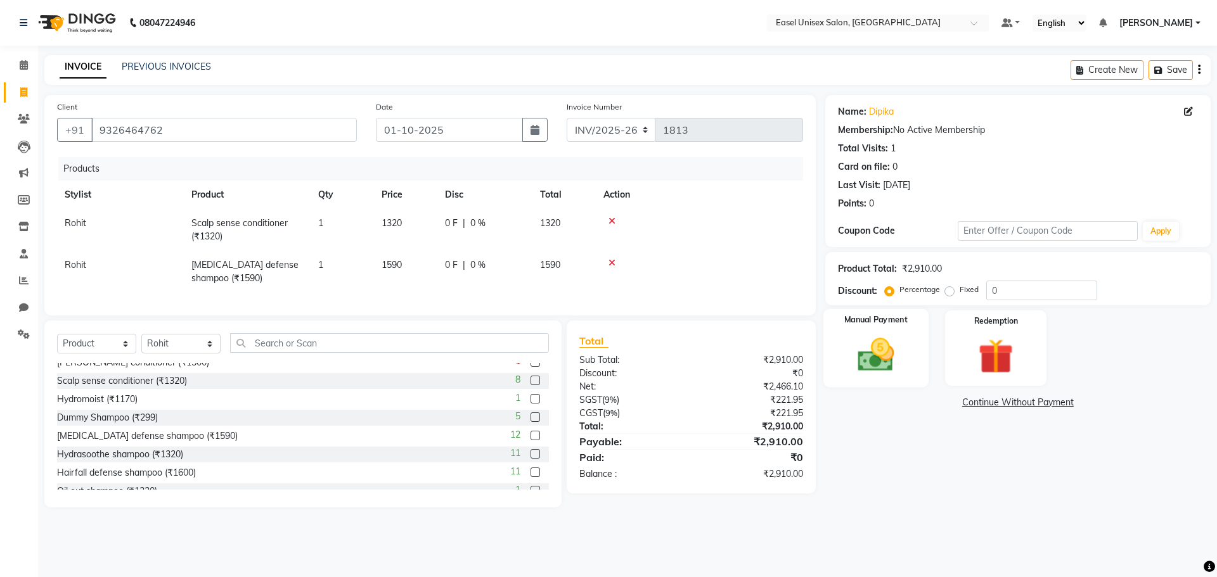
click at [910, 378] on div "Manual Payment" at bounding box center [874, 348] width 105 height 78
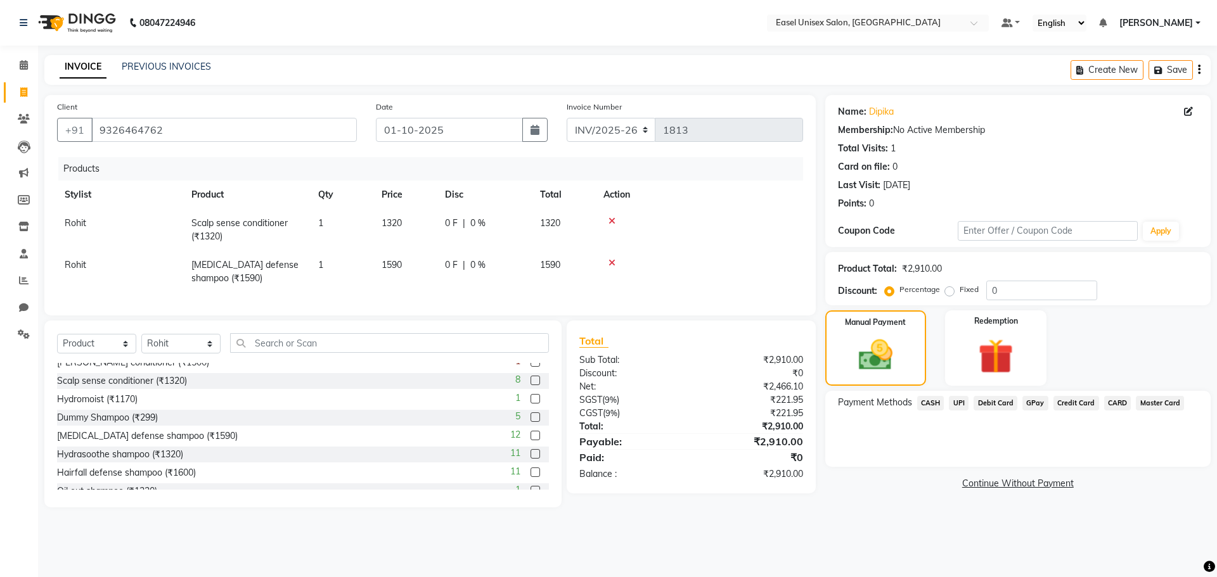
click at [958, 406] on span "UPI" at bounding box center [959, 403] width 20 height 15
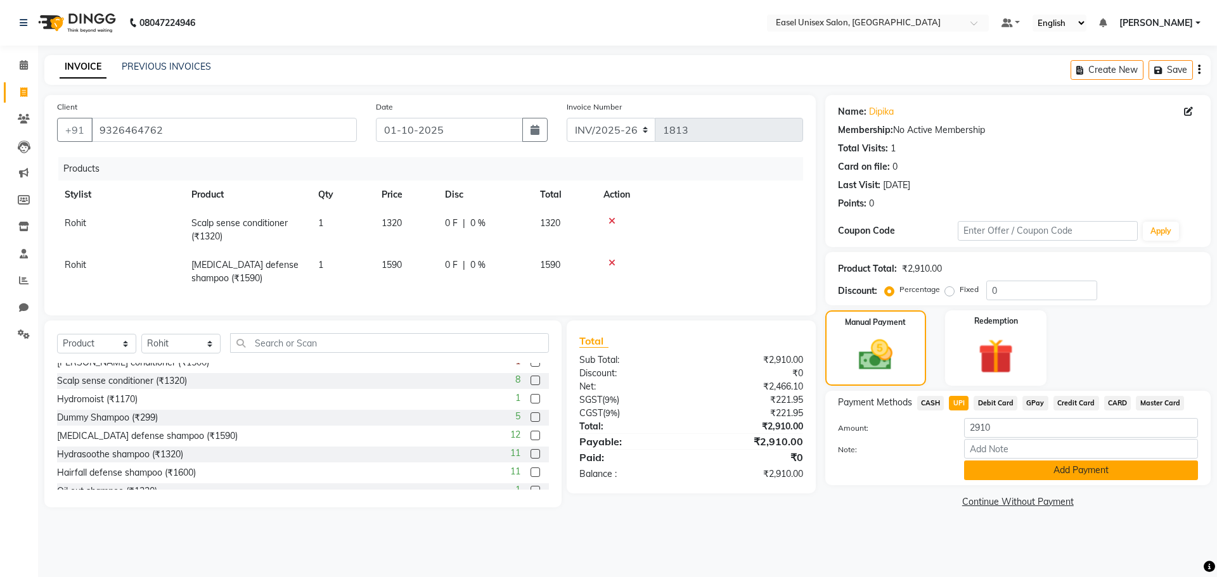
click at [1061, 473] on button "Add Payment" at bounding box center [1081, 471] width 234 height 20
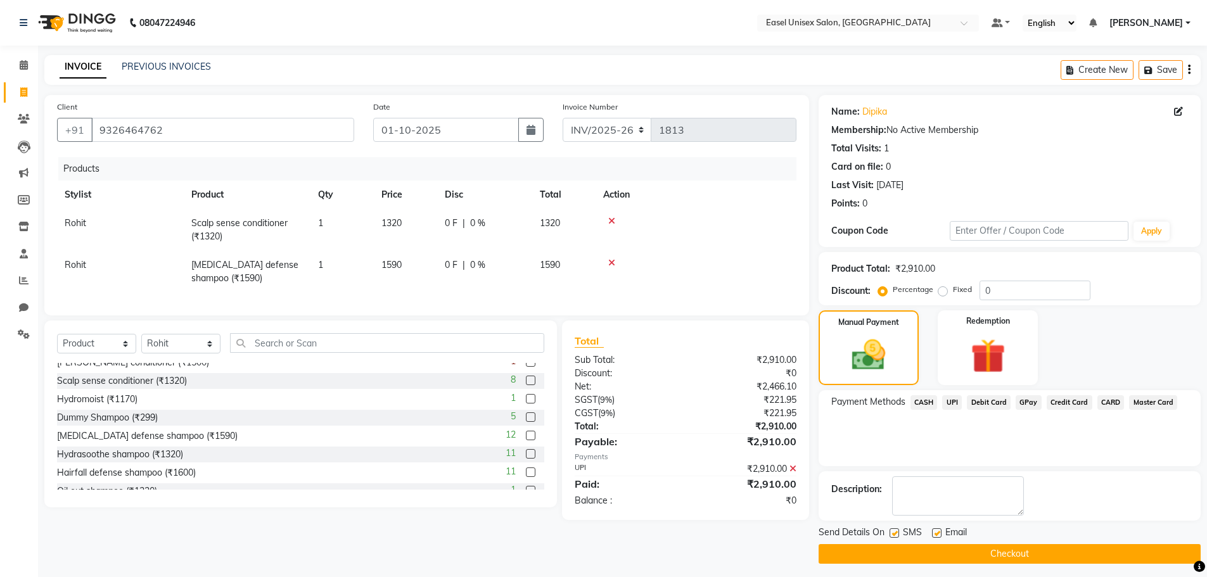
click at [1046, 552] on button "Checkout" at bounding box center [1010, 554] width 382 height 20
